Goal: Transaction & Acquisition: Purchase product/service

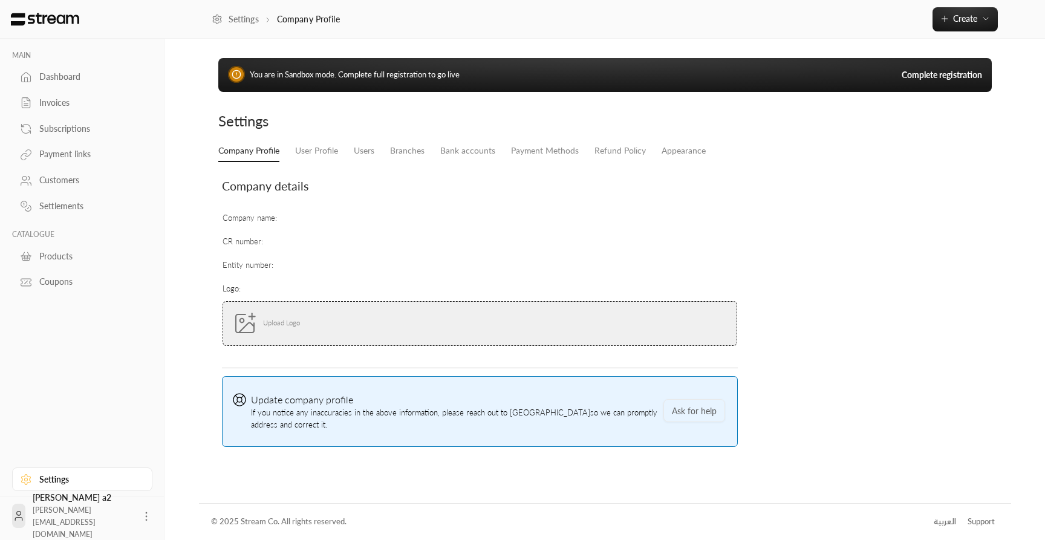
click at [925, 65] on div "You are in Sandbox mode. Complete full registration to go live Complete registr…" at bounding box center [604, 75] width 773 height 34
click at [923, 76] on link "Complete registration" at bounding box center [942, 75] width 80 height 12
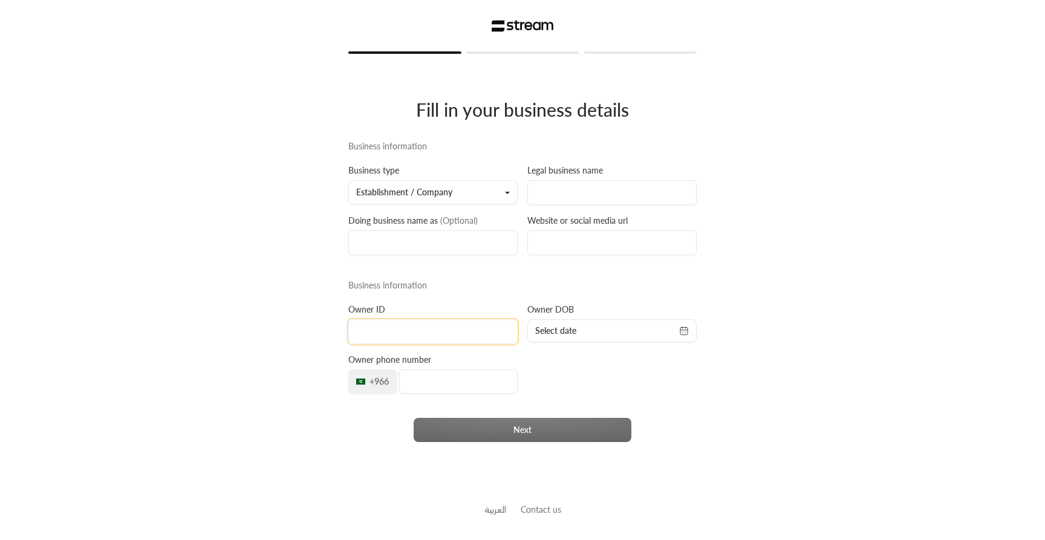
click at [395, 340] on input at bounding box center [432, 331] width 169 height 25
type input "2000000006"
click at [602, 183] on input at bounding box center [611, 192] width 169 height 25
type input "test"
click at [610, 252] on input at bounding box center [611, 242] width 169 height 25
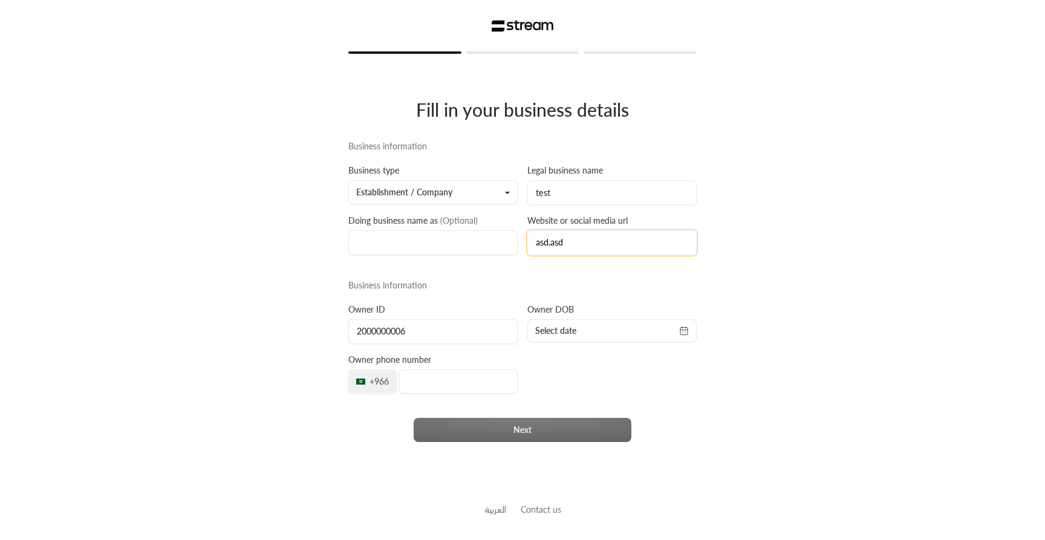
type input "asd.asd"
click at [467, 244] on input at bounding box center [432, 242] width 169 height 25
click at [590, 327] on span "Select date" at bounding box center [612, 331] width 154 height 12
select select "*"
select select "****"
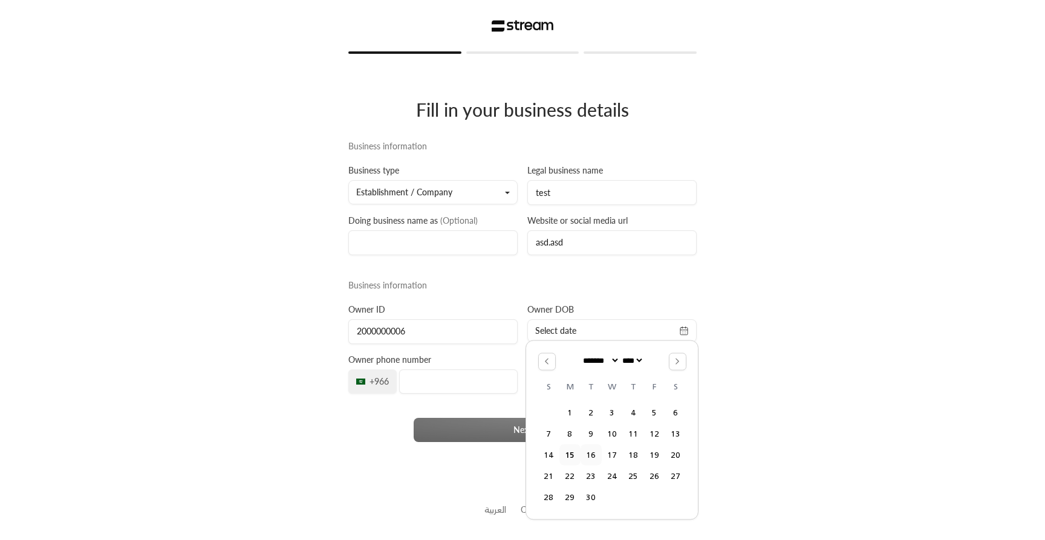
click at [596, 463] on button "16" at bounding box center [591, 454] width 20 height 20
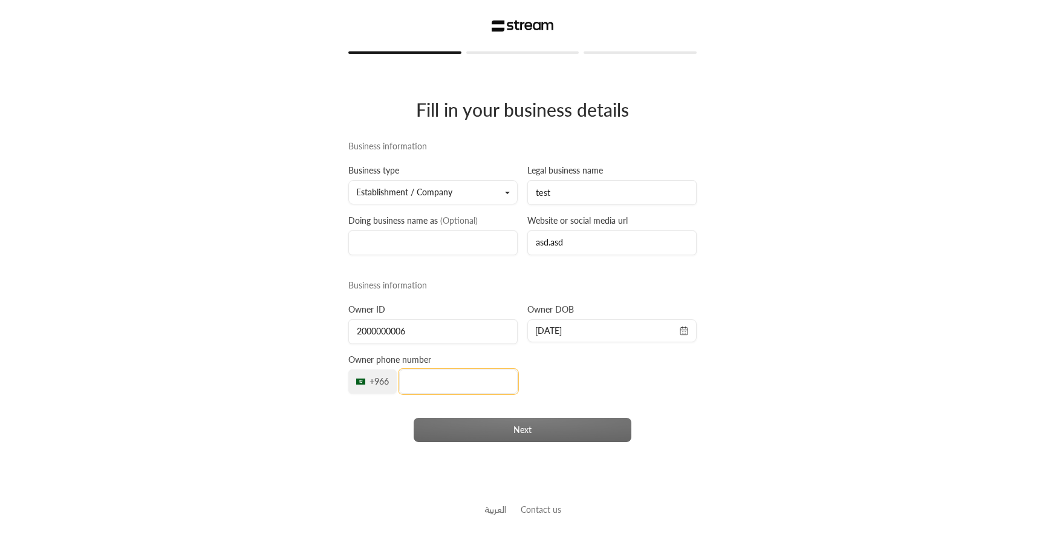
click at [424, 388] on input "tel" at bounding box center [458, 381] width 119 height 24
type input "500000000"
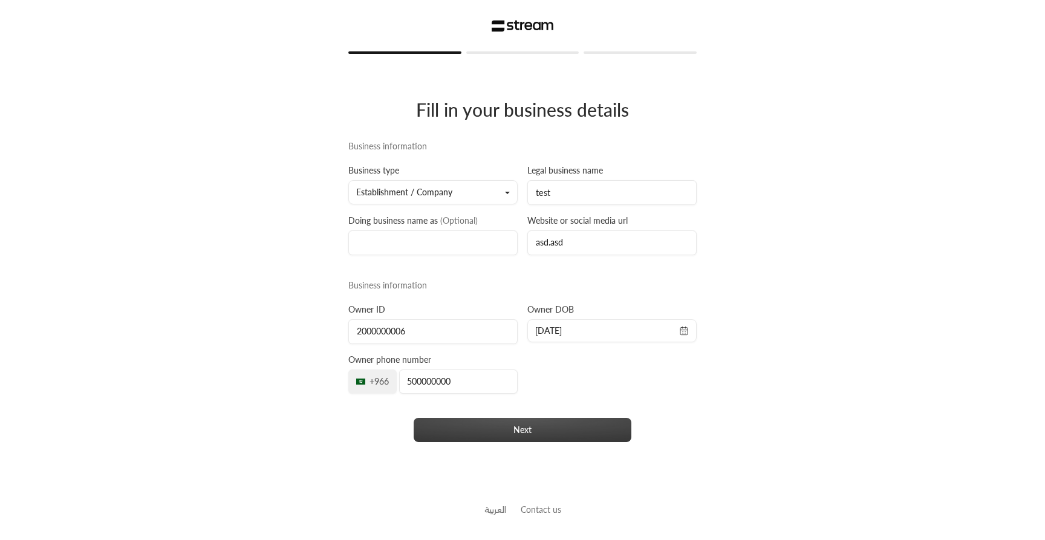
click at [460, 433] on button "Next" at bounding box center [523, 430] width 218 height 24
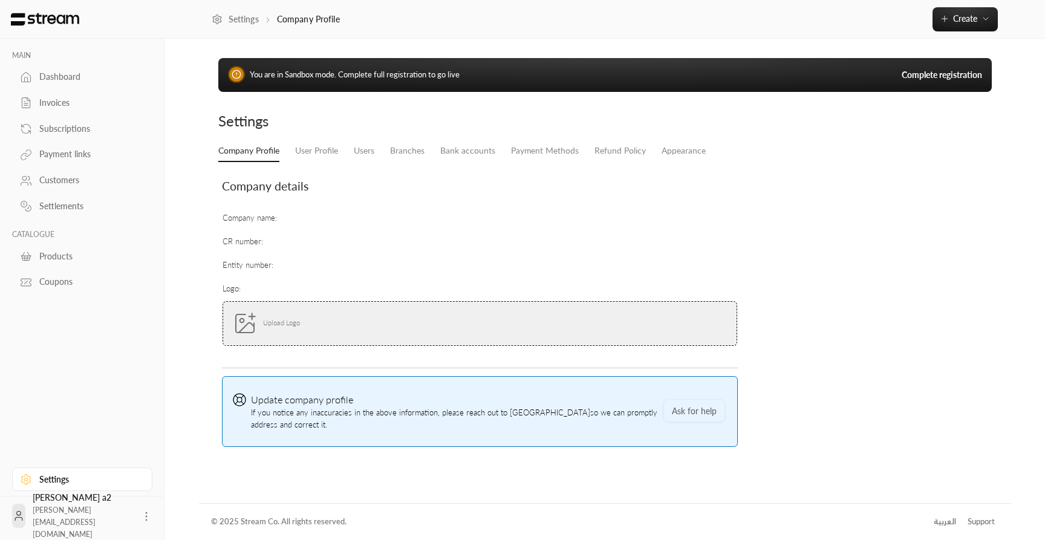
click at [959, 77] on link "Complete registration" at bounding box center [942, 75] width 80 height 12
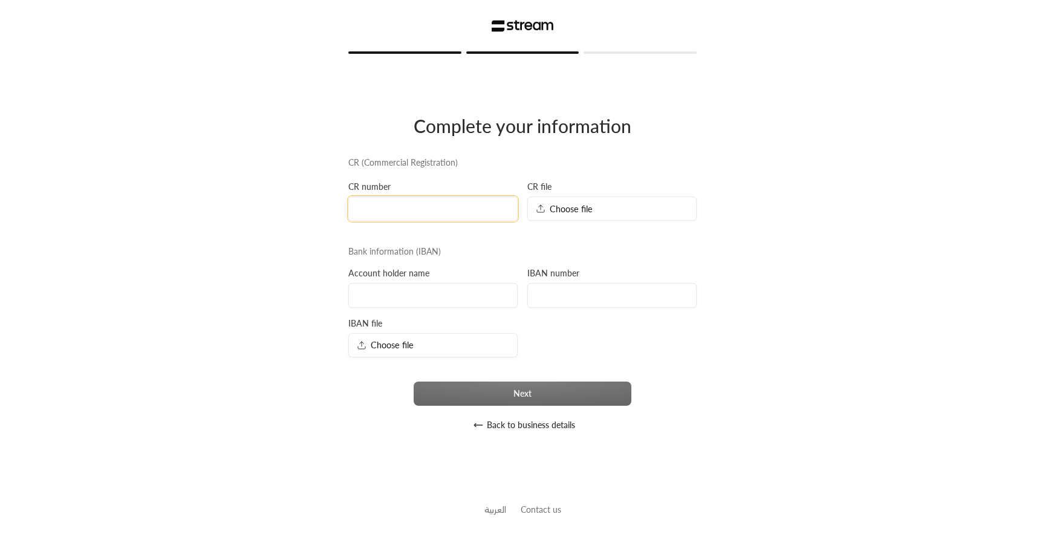
click at [443, 212] on input at bounding box center [432, 209] width 169 height 25
type input "123"
click at [571, 213] on span "Choose file" at bounding box center [564, 209] width 57 height 13
click at [424, 297] on input at bounding box center [432, 295] width 169 height 25
type input "123"
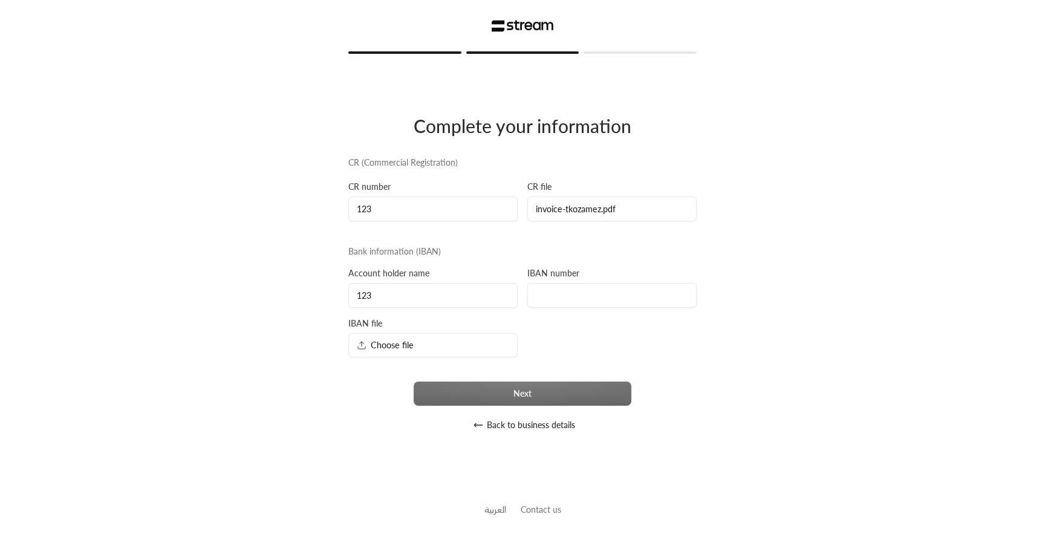
click at [582, 309] on div "CR (Commercial Registration) CR number 123 CR file invoice-tkozamez.pdf Bank in…" at bounding box center [522, 297] width 358 height 281
click at [582, 292] on input at bounding box center [611, 295] width 169 height 25
type input "sa1231231231231232131313"
click at [467, 339] on div "Choose file" at bounding box center [432, 345] width 169 height 24
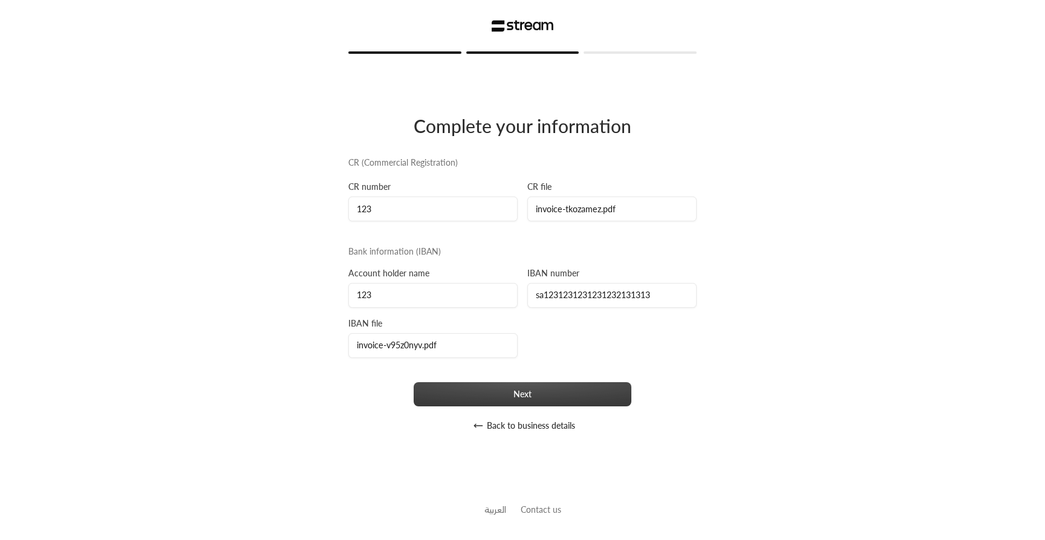
click at [487, 398] on button "Next" at bounding box center [523, 394] width 218 height 24
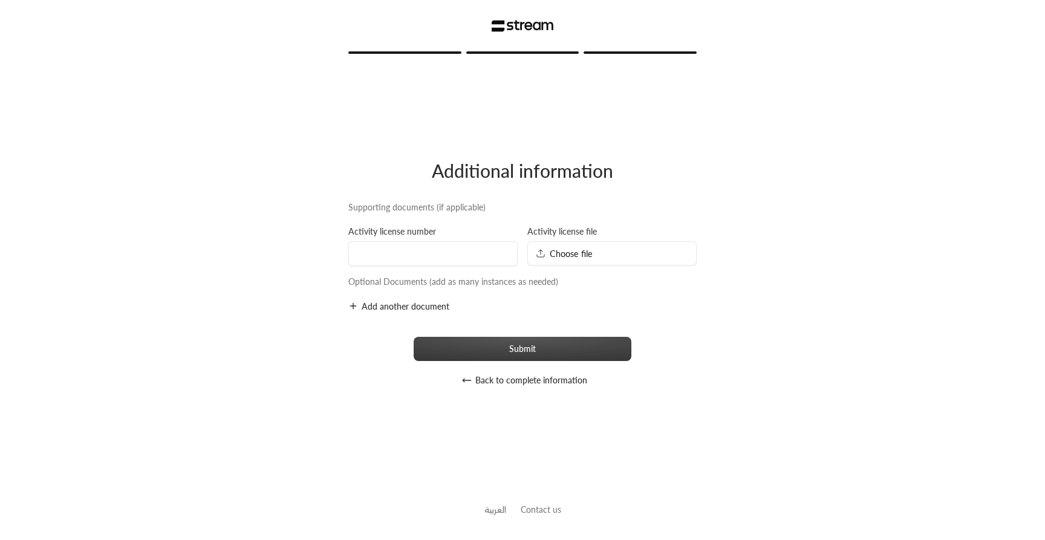
click at [562, 345] on button "Submit" at bounding box center [523, 349] width 218 height 24
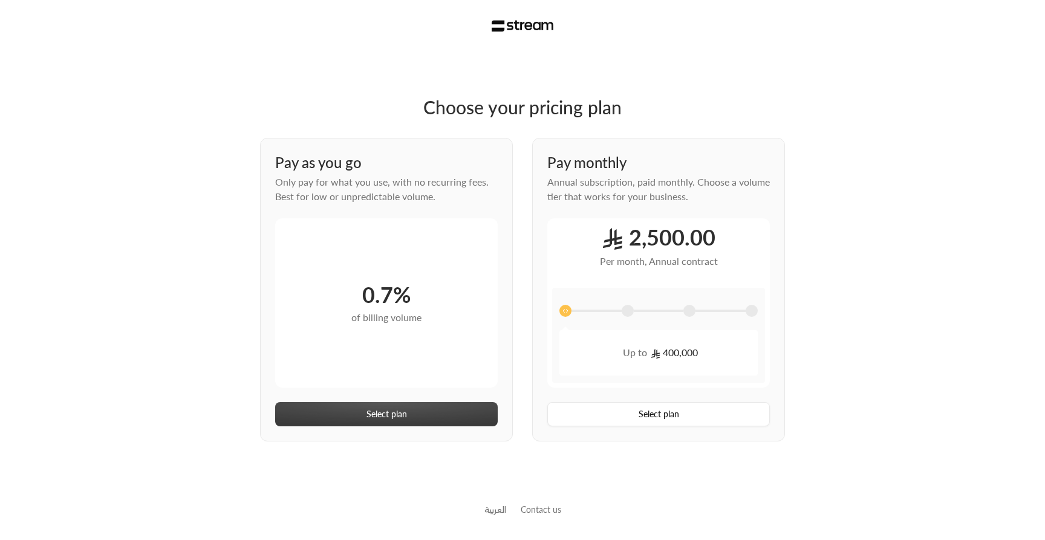
click at [432, 411] on button "Select plan" at bounding box center [386, 414] width 223 height 24
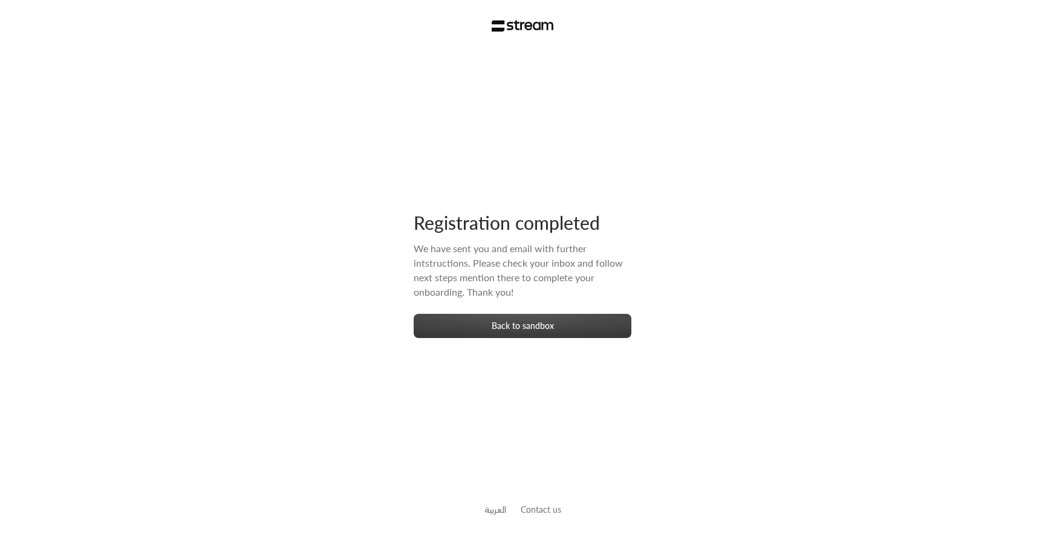
click at [541, 336] on button "Back to sandbox" at bounding box center [523, 326] width 218 height 24
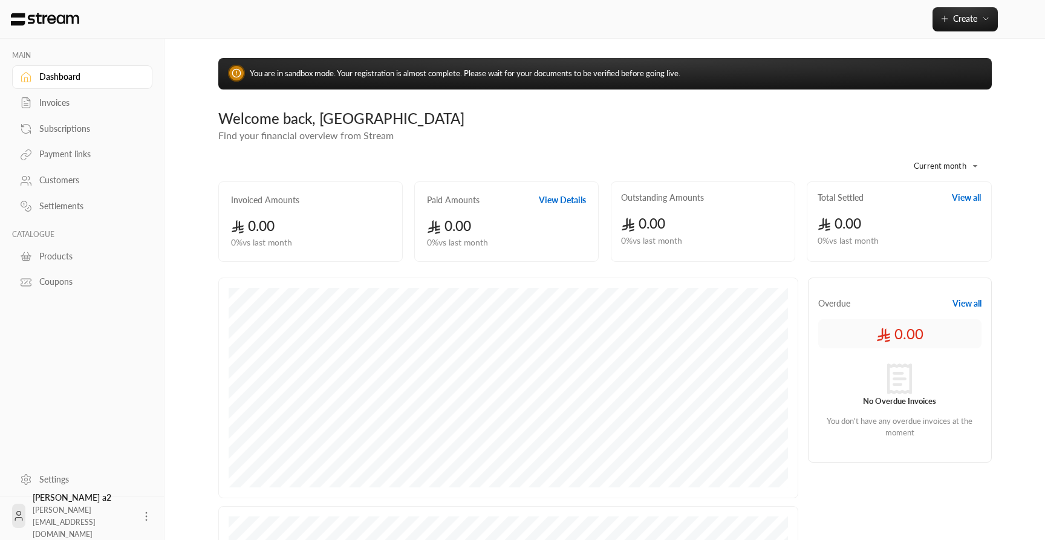
click at [340, 75] on span "You are in sandbox mode. Your registration is almost complete. Please wait for …" at bounding box center [465, 73] width 431 height 10
click at [55, 182] on div "Customers" at bounding box center [88, 180] width 98 height 12
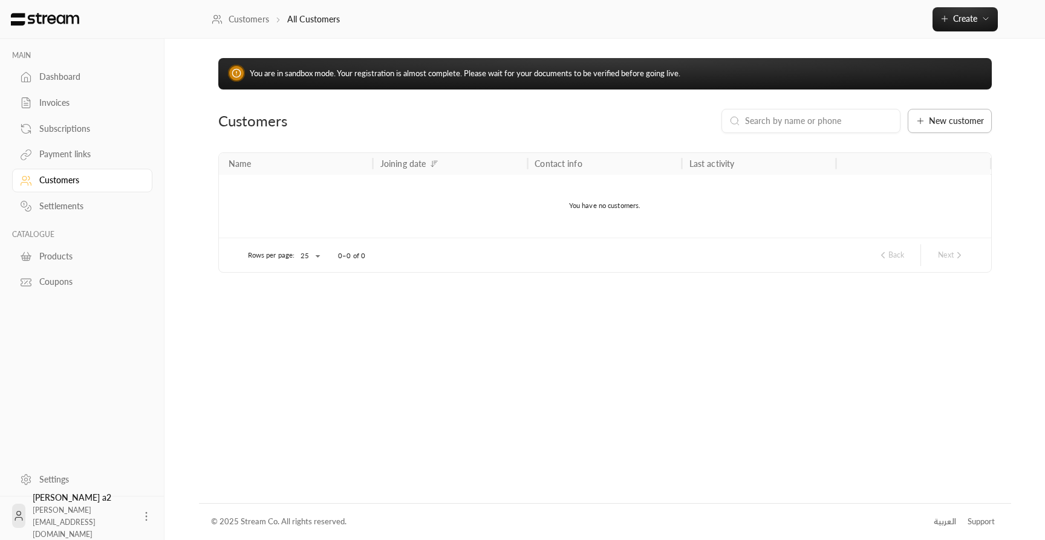
click at [934, 122] on span "New customer" at bounding box center [956, 121] width 55 height 8
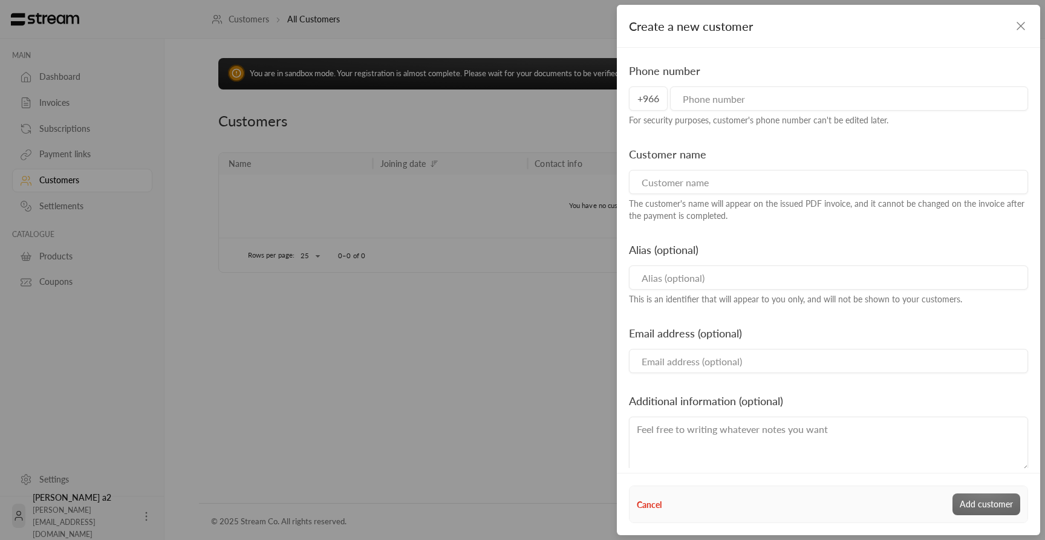
click at [720, 106] on input "tel" at bounding box center [849, 98] width 358 height 24
type input "500000000"
click at [708, 185] on input at bounding box center [828, 182] width 399 height 24
type input "test"
click at [983, 516] on div "Cancel Add customer" at bounding box center [828, 504] width 410 height 36
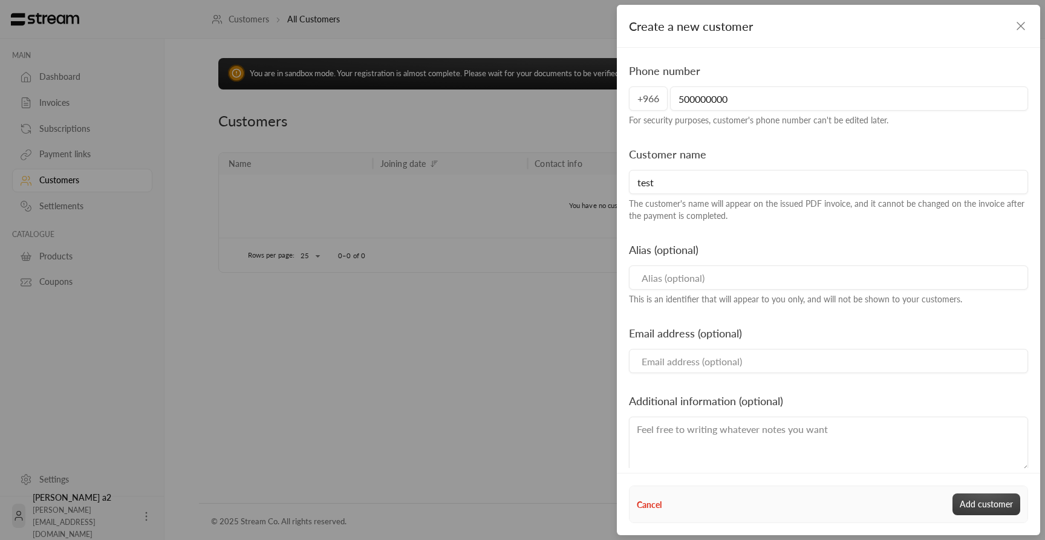
click at [985, 507] on button "Add customer" at bounding box center [986, 504] width 68 height 22
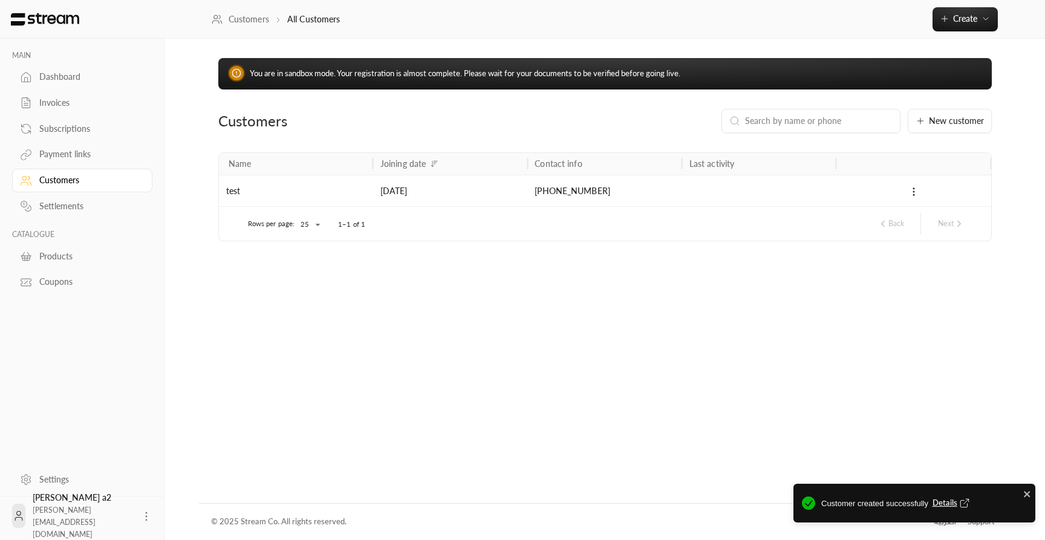
click at [51, 262] on div "Products" at bounding box center [88, 256] width 98 height 12
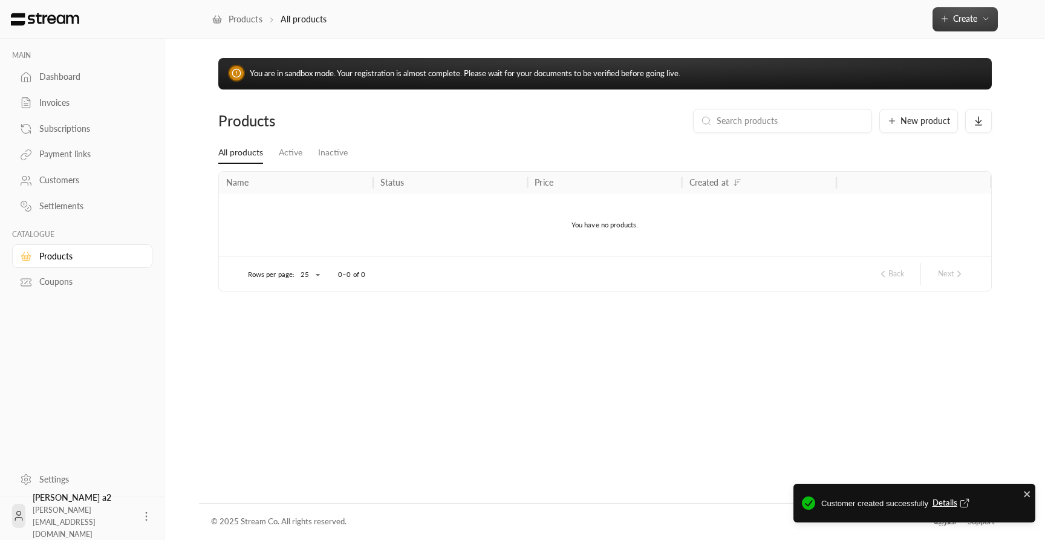
click at [958, 16] on span "Create" at bounding box center [965, 18] width 24 height 10
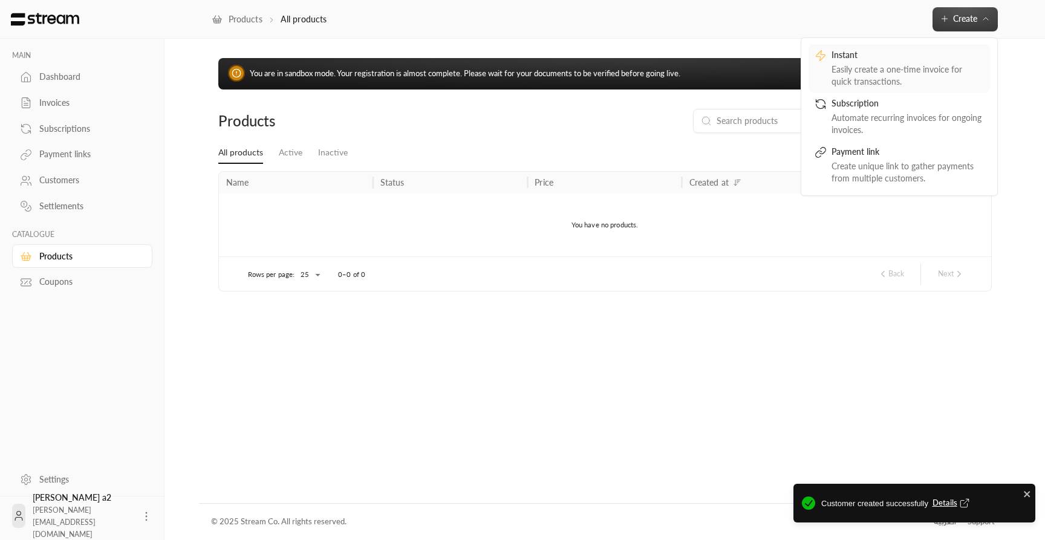
click at [889, 73] on div "Easily create a one-time invoice for quick transactions." at bounding box center [907, 75] width 152 height 24
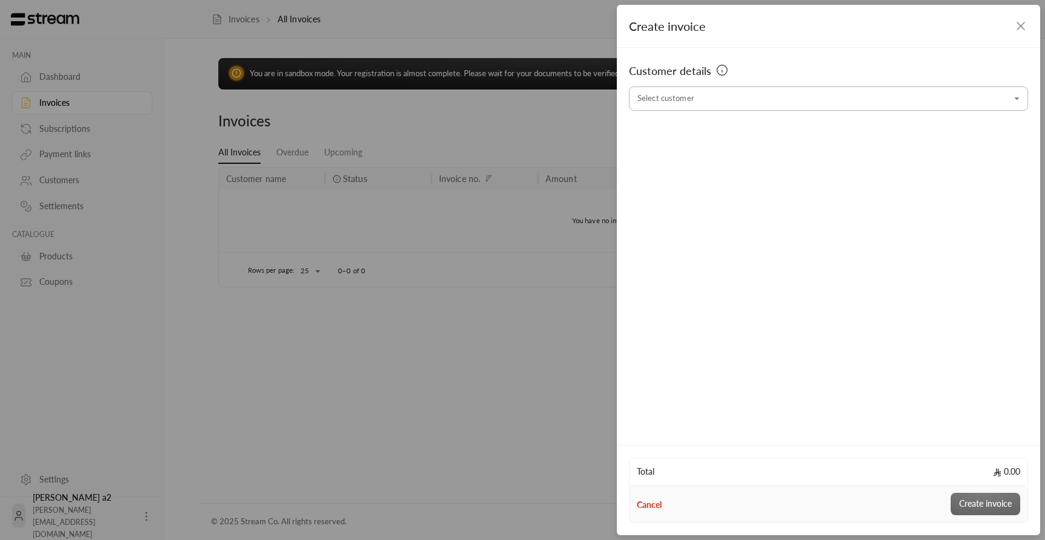
click at [758, 91] on input "Select customer" at bounding box center [828, 98] width 399 height 21
click at [751, 164] on div "test +966500000000" at bounding box center [828, 163] width 370 height 13
type input "**********"
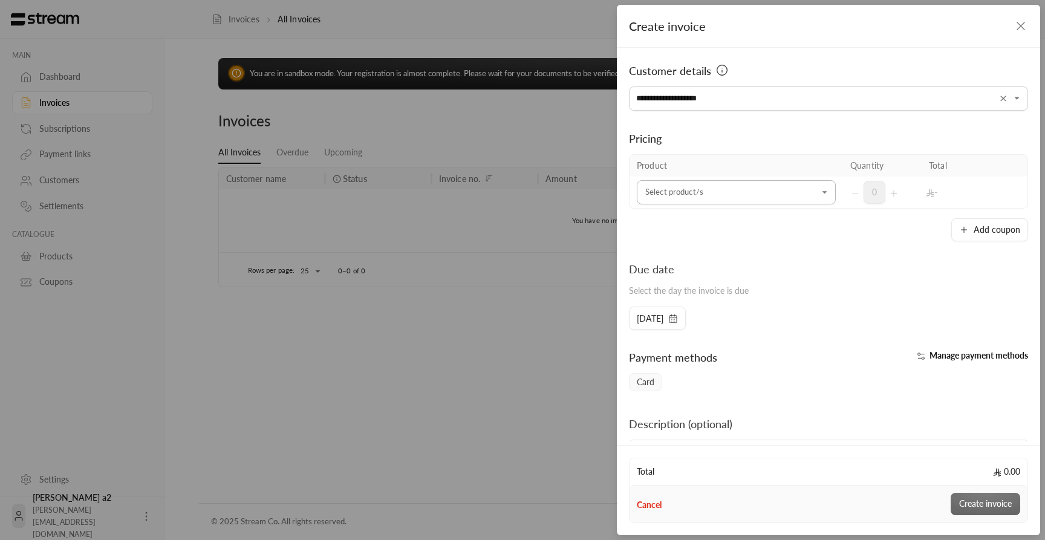
click at [694, 203] on input "Select customer" at bounding box center [736, 192] width 199 height 21
click at [695, 237] on li "+ New product" at bounding box center [736, 229] width 183 height 24
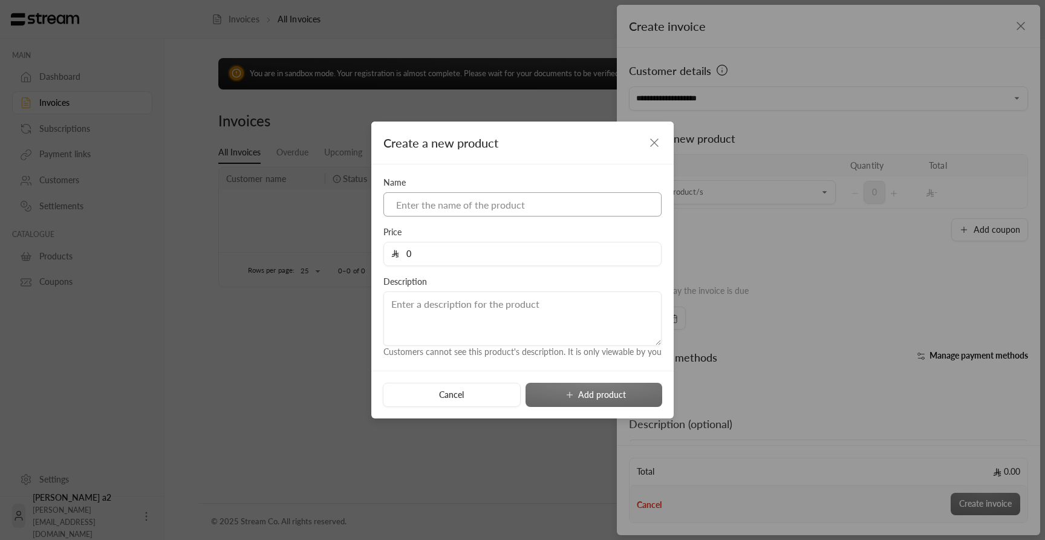
click at [450, 207] on input at bounding box center [522, 204] width 278 height 24
type input "test"
type input "10"
click at [584, 396] on button "Add product" at bounding box center [593, 395] width 137 height 24
type input "0"
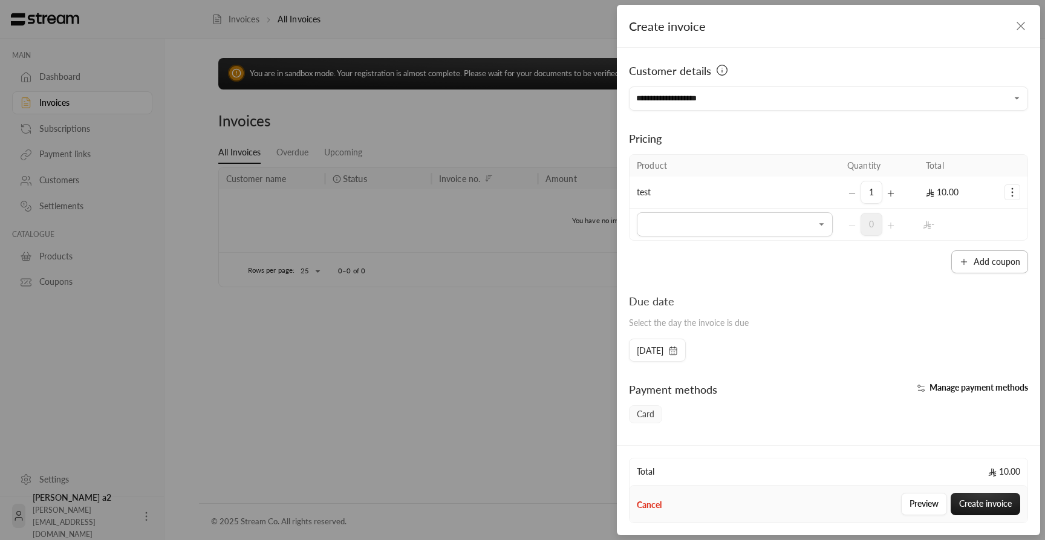
click at [989, 260] on button "Add coupon" at bounding box center [989, 261] width 77 height 23
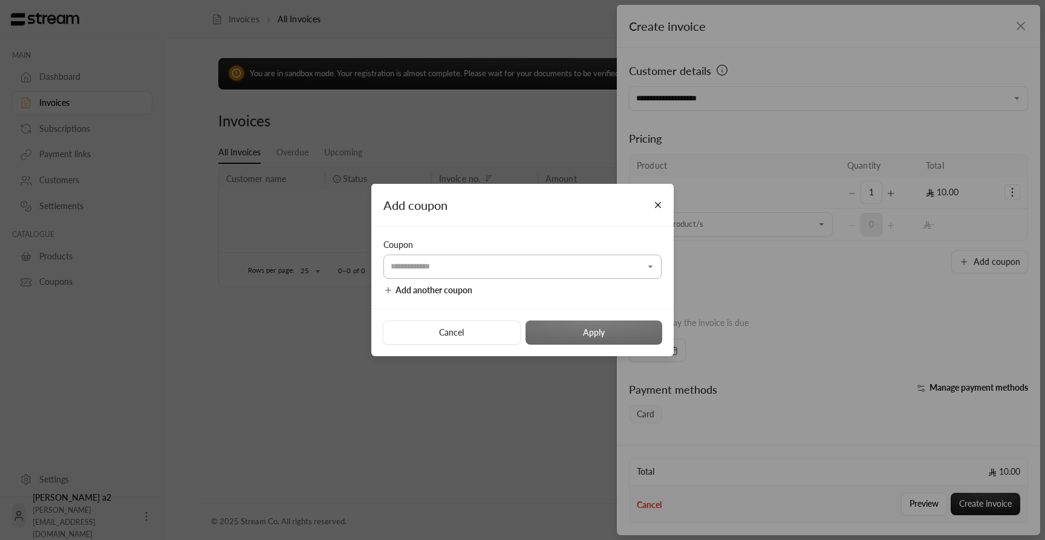
click at [541, 266] on input "Select customer" at bounding box center [522, 266] width 278 height 21
click at [495, 301] on div "+ New coupon" at bounding box center [522, 303] width 249 height 14
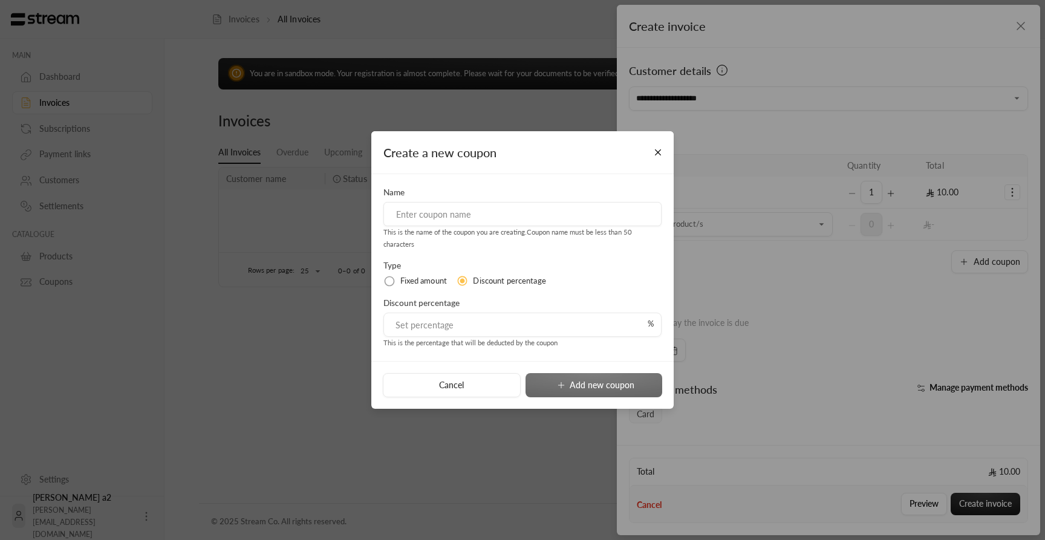
click at [423, 209] on input at bounding box center [522, 214] width 278 height 24
type input "25"
click at [443, 330] on input "tel" at bounding box center [519, 324] width 256 height 23
type input "25"
click at [580, 383] on button "Add new coupon" at bounding box center [593, 385] width 137 height 24
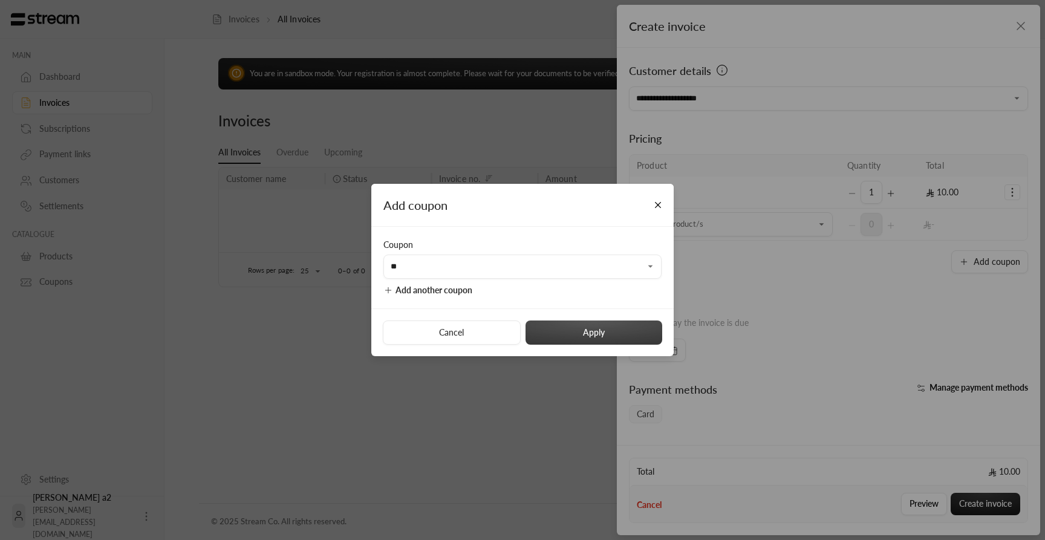
click at [604, 333] on button "Apply" at bounding box center [593, 332] width 137 height 24
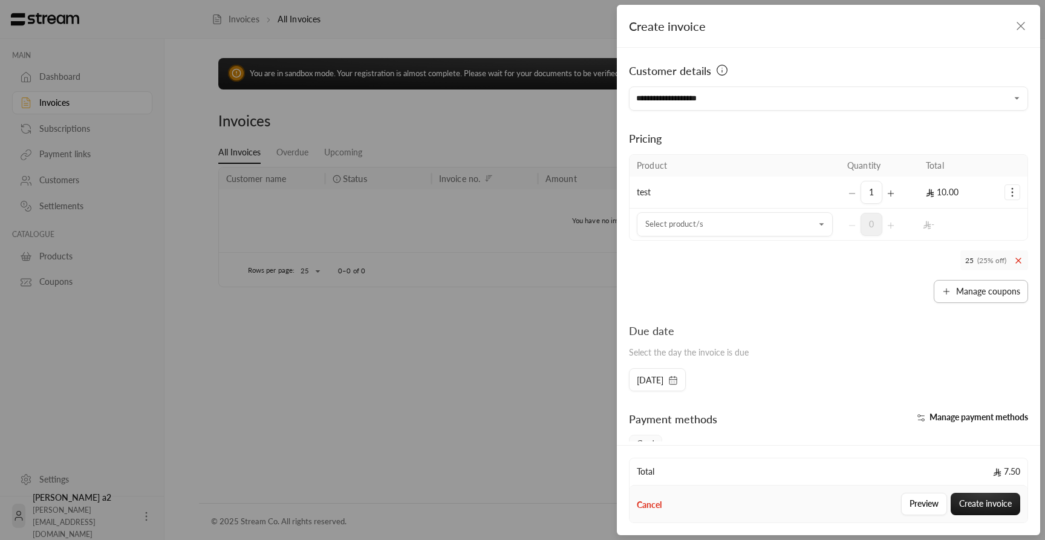
click at [1011, 290] on button "Manage coupons" at bounding box center [981, 291] width 94 height 23
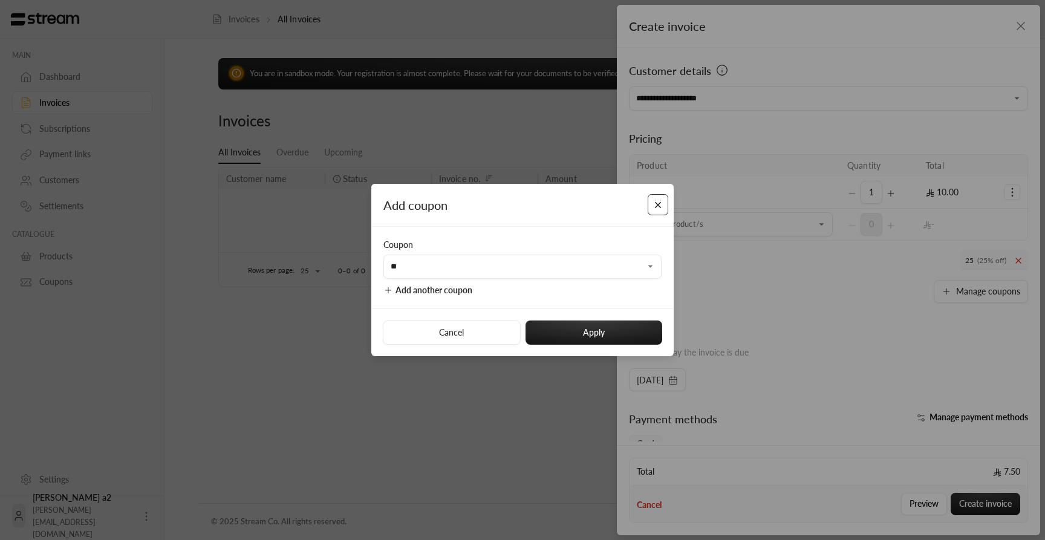
click at [655, 209] on button "Close" at bounding box center [658, 204] width 21 height 21
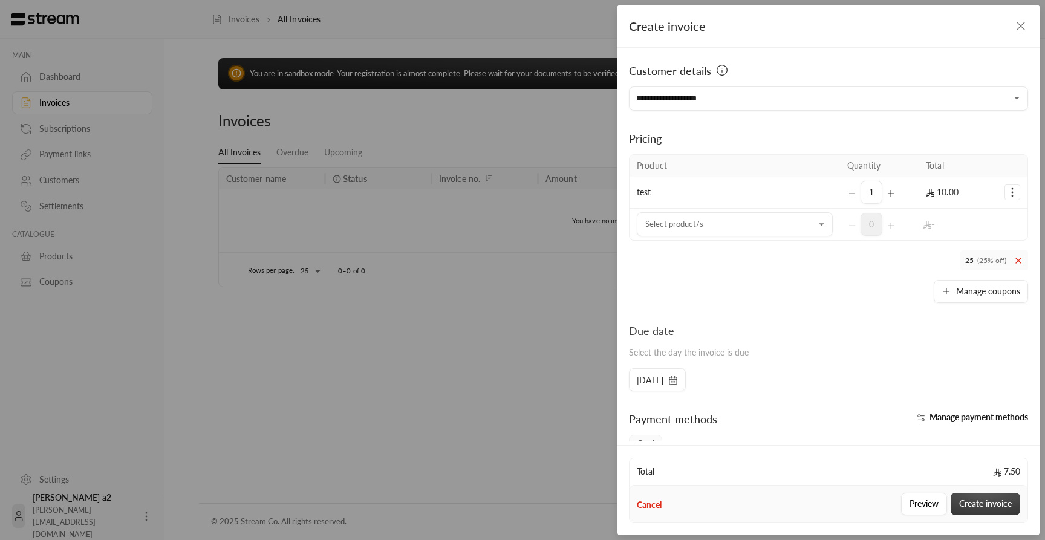
click at [987, 507] on button "Create invoice" at bounding box center [986, 504] width 70 height 22
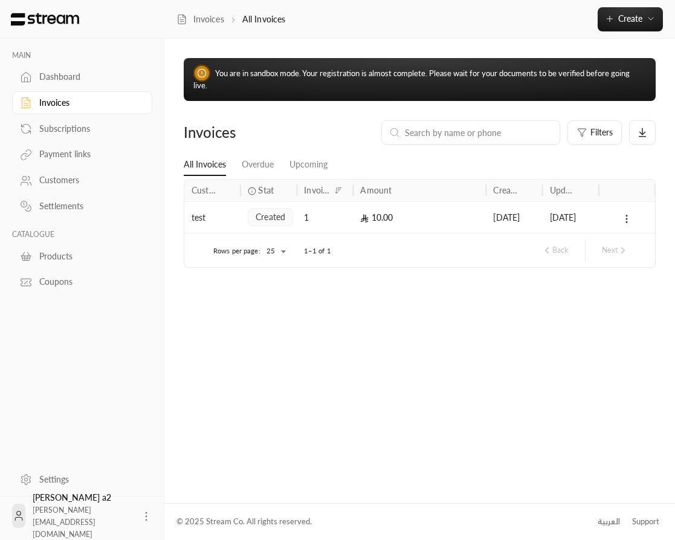
click at [490, 216] on div "15/09/2025" at bounding box center [514, 216] width 56 height 31
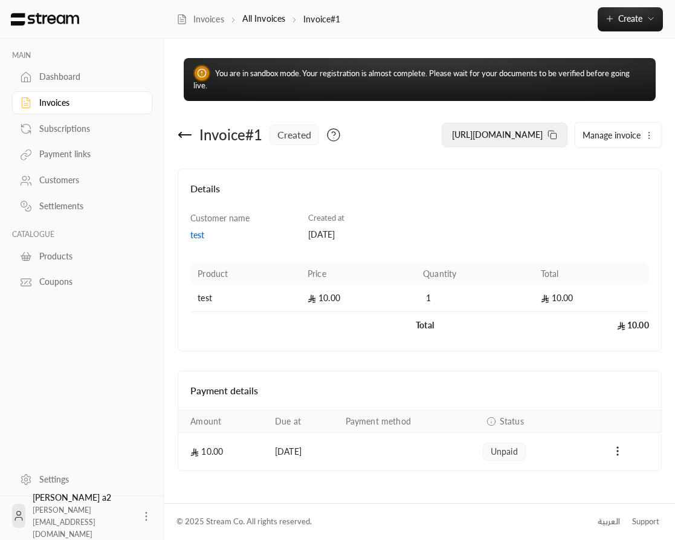
click at [543, 138] on span "https://streampay.sa/ss/PQkCD" at bounding box center [497, 134] width 91 height 10
click at [50, 101] on div "Invoices" at bounding box center [88, 103] width 98 height 12
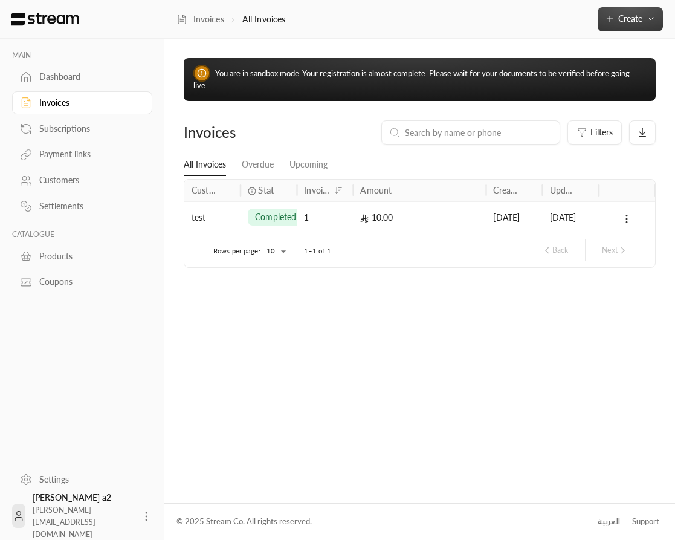
click at [632, 24] on span "Create" at bounding box center [631, 18] width 24 height 10
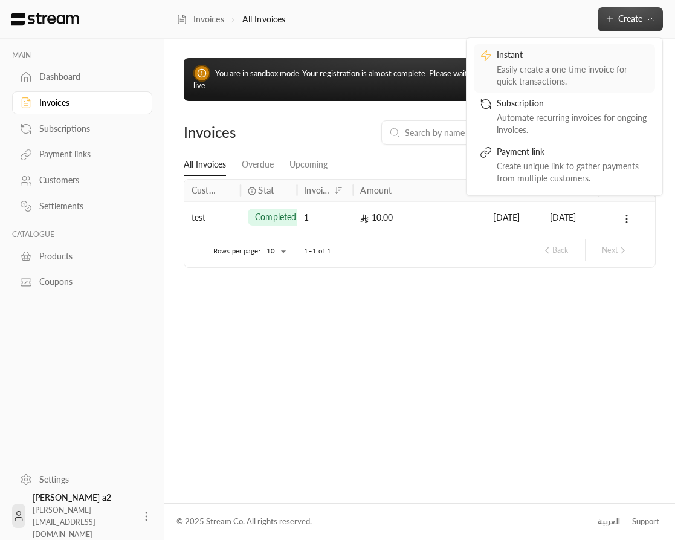
click at [558, 70] on div "Easily create a one-time invoice for quick transactions." at bounding box center [573, 75] width 152 height 24
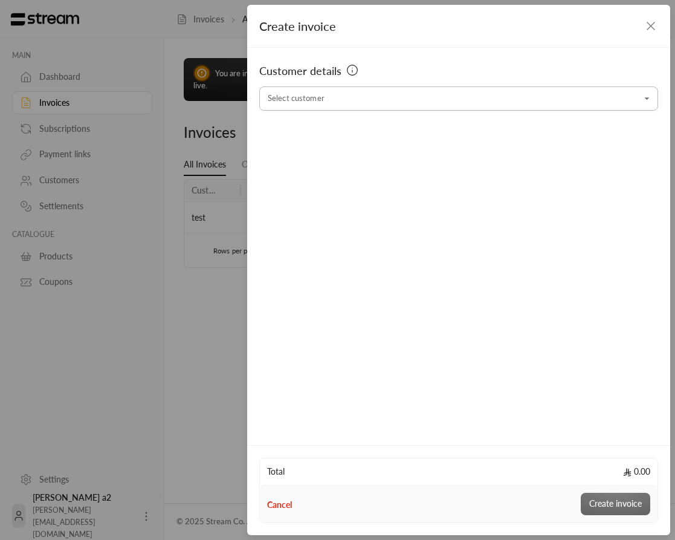
click at [404, 96] on input "Select customer" at bounding box center [458, 98] width 399 height 21
click at [371, 166] on div "test +966500000000" at bounding box center [459, 163] width 370 height 13
type input "**********"
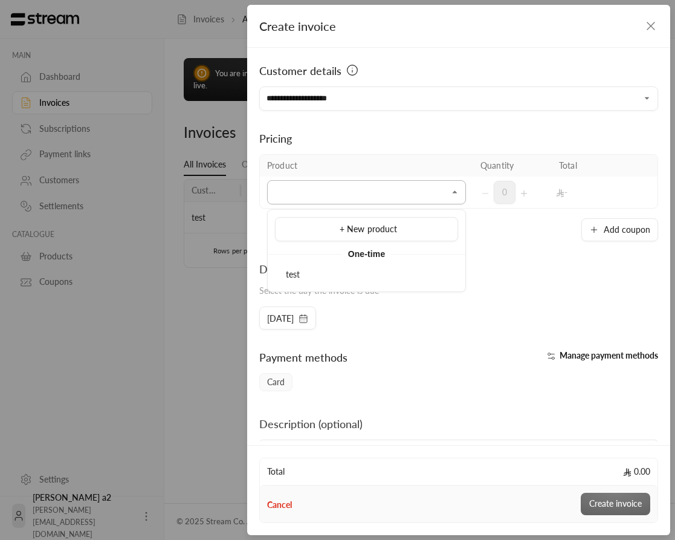
click at [432, 197] on input "Select customer" at bounding box center [366, 192] width 199 height 21
click at [351, 276] on div "test" at bounding box center [367, 274] width 170 height 13
type input "****"
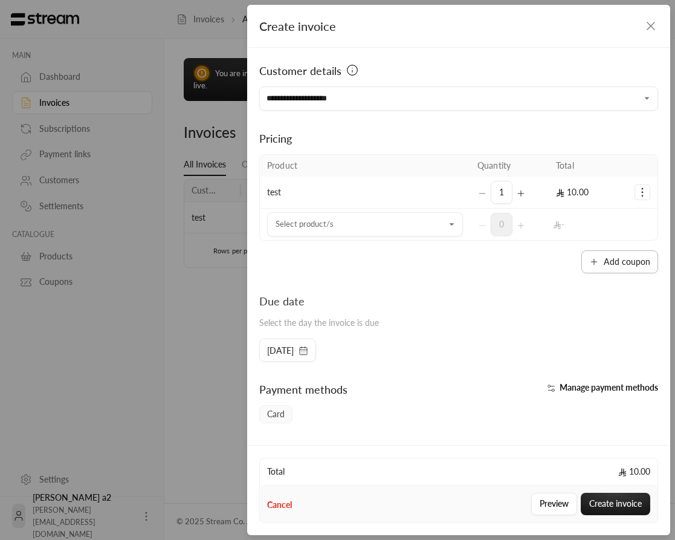
click at [620, 257] on button "Add coupon" at bounding box center [620, 261] width 77 height 23
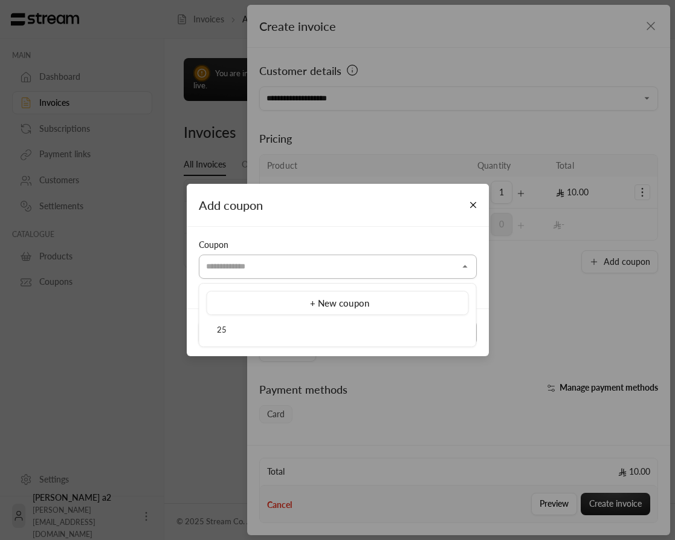
click at [405, 271] on input "Select customer" at bounding box center [338, 266] width 278 height 21
click at [345, 336] on div "25" at bounding box center [337, 330] width 249 height 12
type input "**"
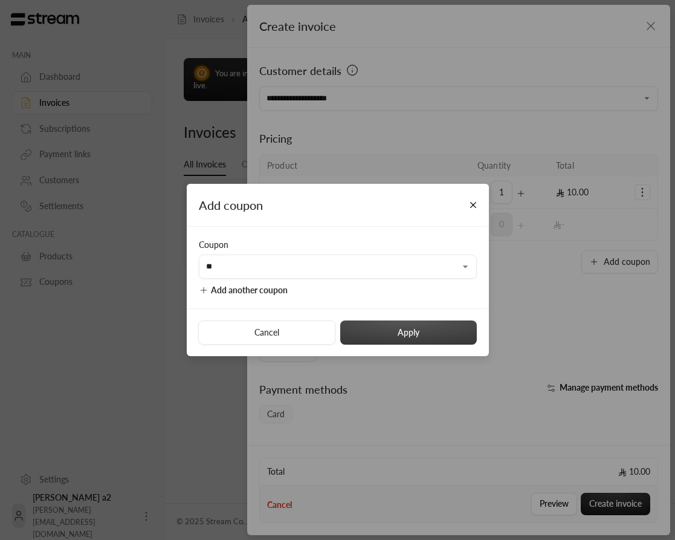
click at [396, 335] on button "Apply" at bounding box center [408, 332] width 137 height 24
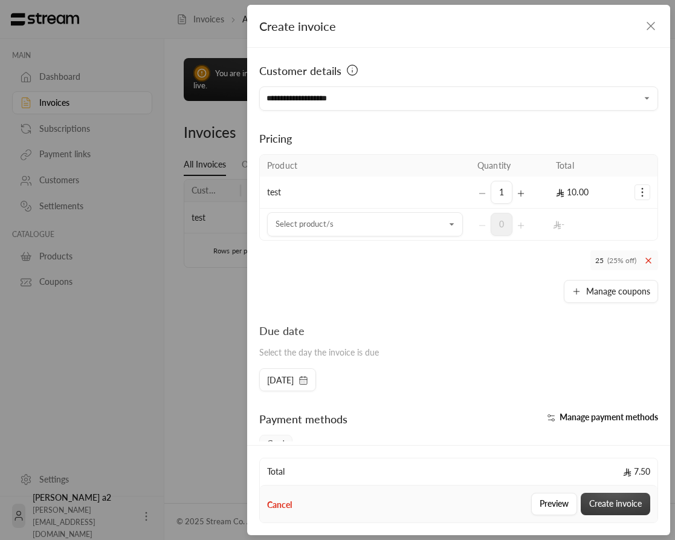
click at [625, 510] on button "Create invoice" at bounding box center [616, 504] width 70 height 22
click at [651, 261] on icon at bounding box center [649, 261] width 10 height 10
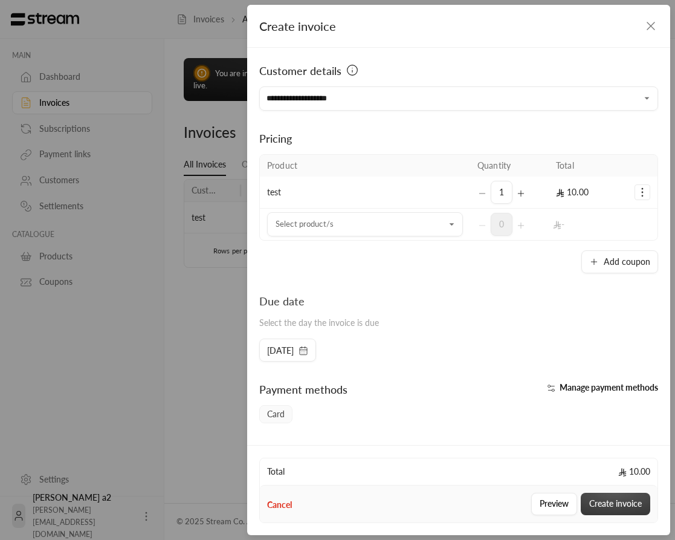
click at [616, 504] on button "Create invoice" at bounding box center [616, 504] width 70 height 22
click at [466, 194] on td "test" at bounding box center [365, 193] width 210 height 32
click at [509, 67] on div "Customer details" at bounding box center [458, 70] width 399 height 17
click at [238, 184] on div "**********" at bounding box center [337, 270] width 675 height 540
click at [655, 26] on icon "button" at bounding box center [651, 26] width 15 height 15
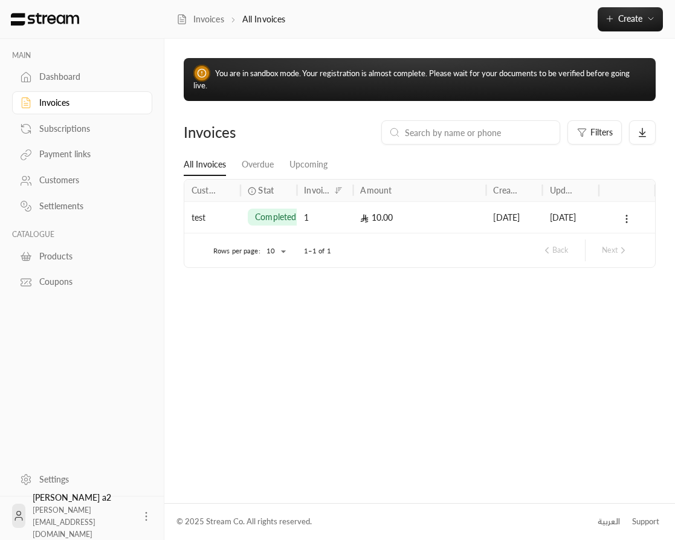
click at [516, 44] on div "You are in sandbox mode. Your registration is almost complete. Please wait for …" at bounding box center [419, 271] width 511 height 464
click at [494, 49] on div "You are in sandbox mode. Your registration is almost complete. Please wait for …" at bounding box center [419, 271] width 511 height 464
